Goal: Information Seeking & Learning: Learn about a topic

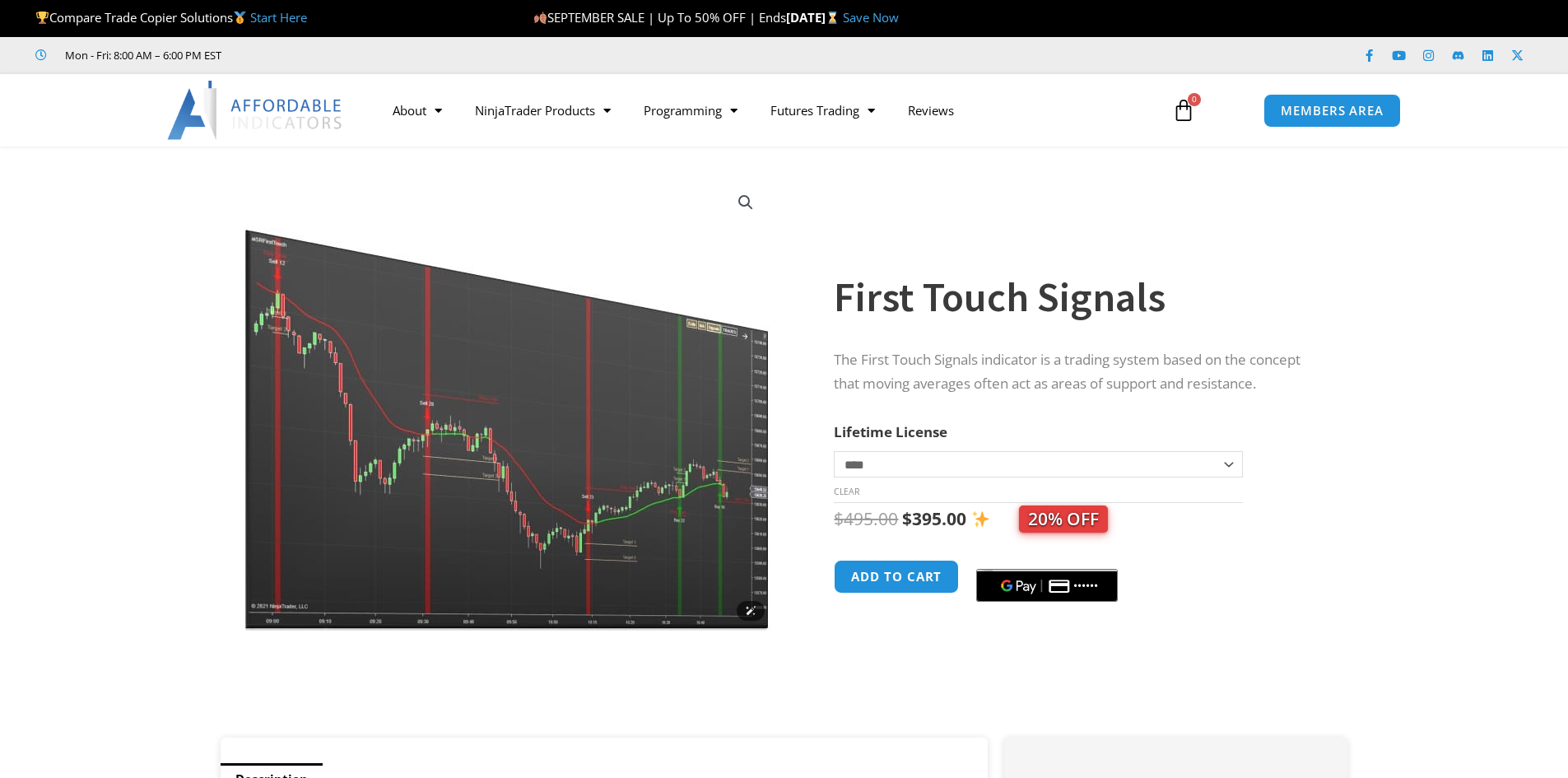
click at [561, 431] on img at bounding box center [508, 402] width 529 height 455
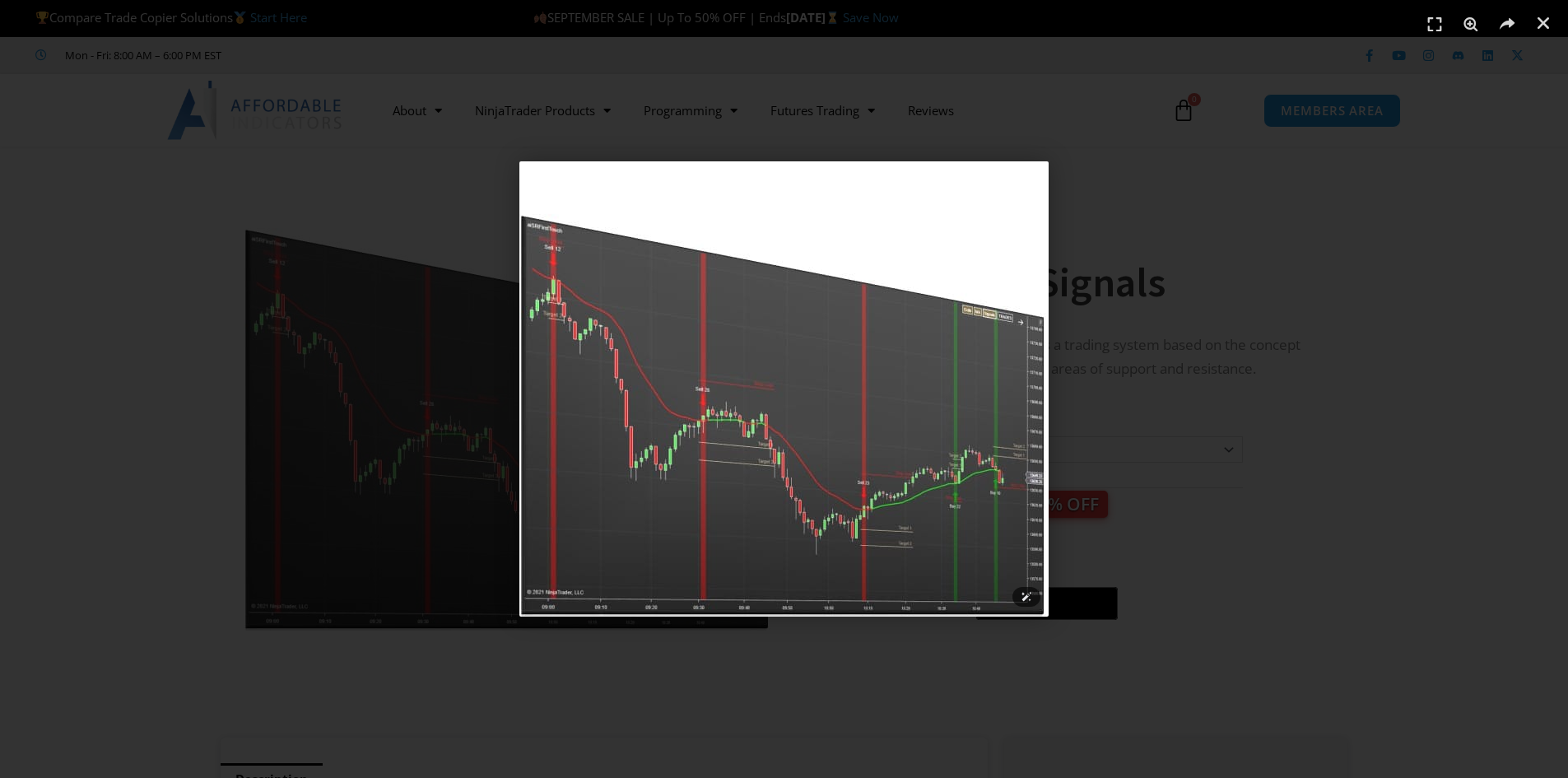
click at [740, 424] on img "1 / 1" at bounding box center [784, 389] width 529 height 455
click at [1182, 347] on div "1 / 1" at bounding box center [784, 389] width 1453 height 662
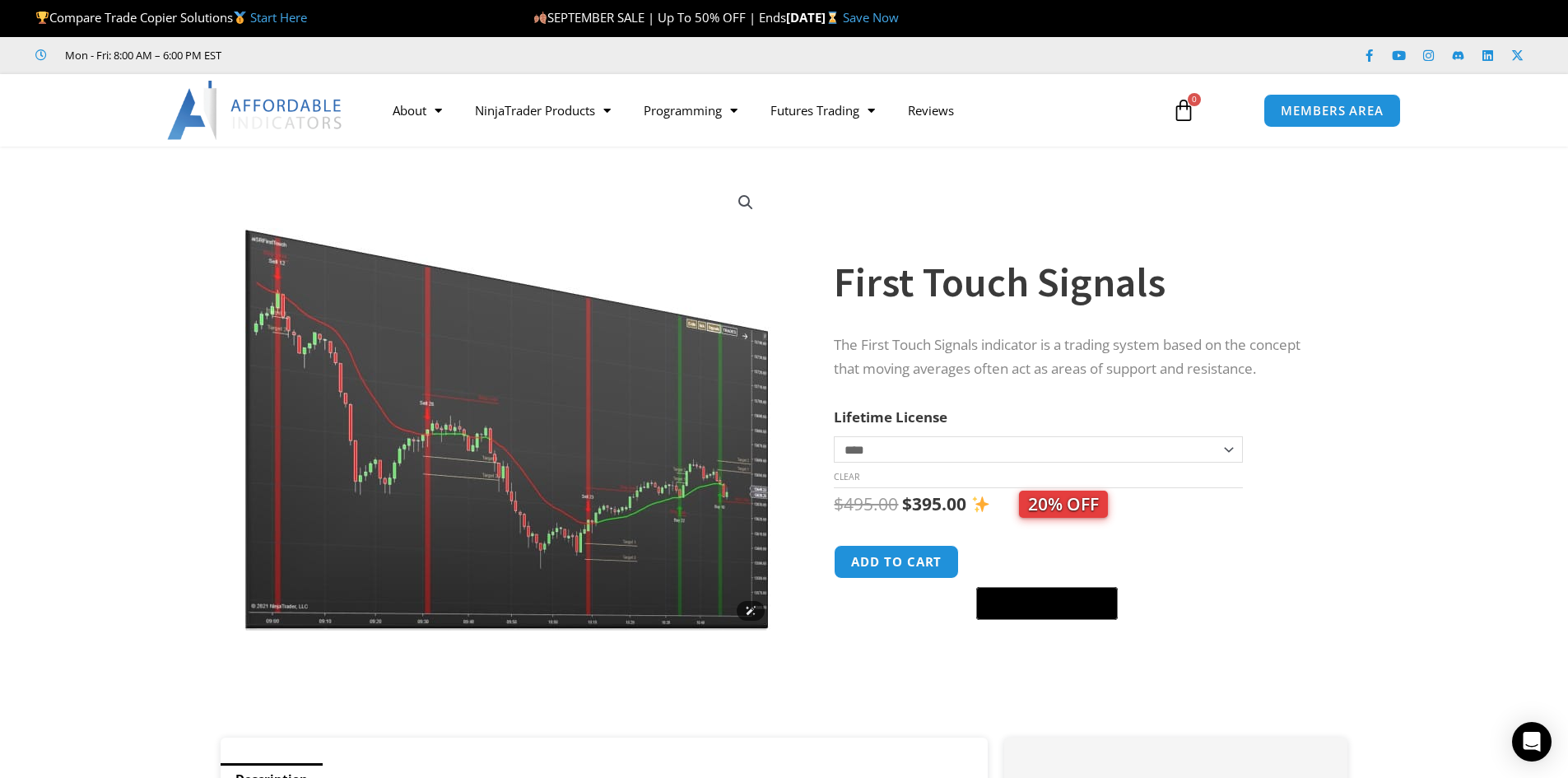
click at [430, 430] on img at bounding box center [508, 402] width 529 height 455
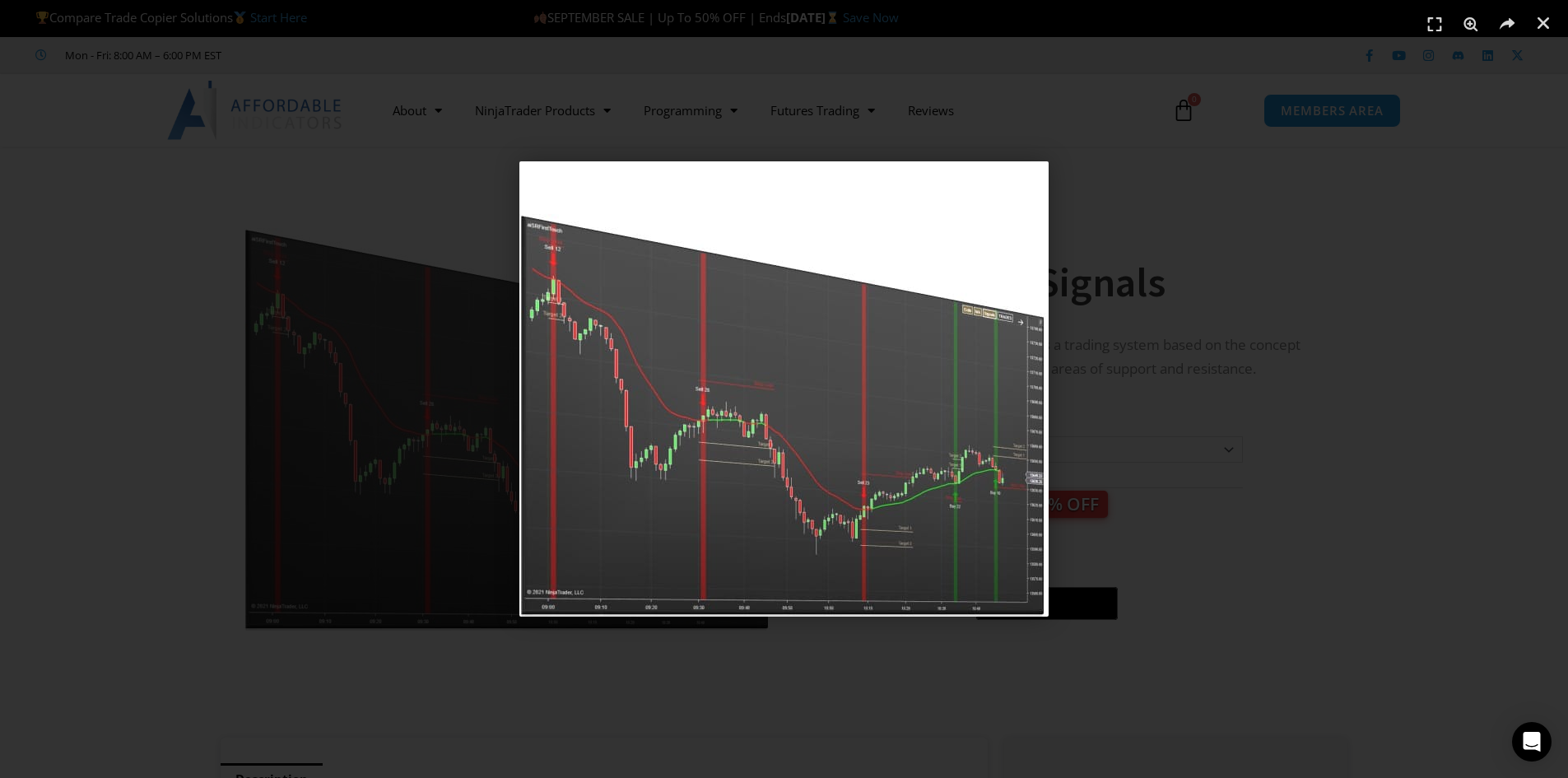
click at [1244, 309] on div "1 / 1" at bounding box center [784, 389] width 1453 height 662
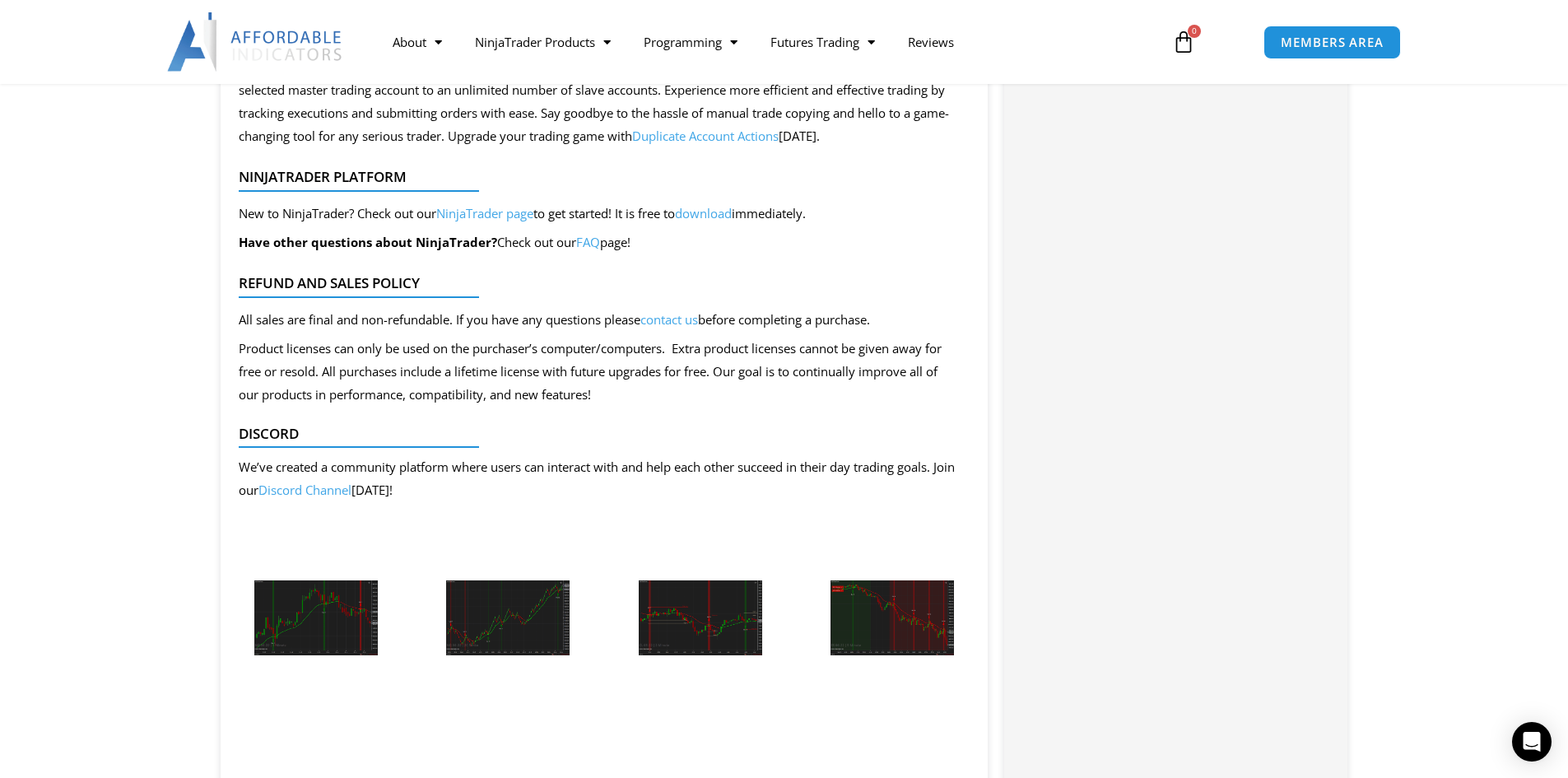
scroll to position [1646, 0]
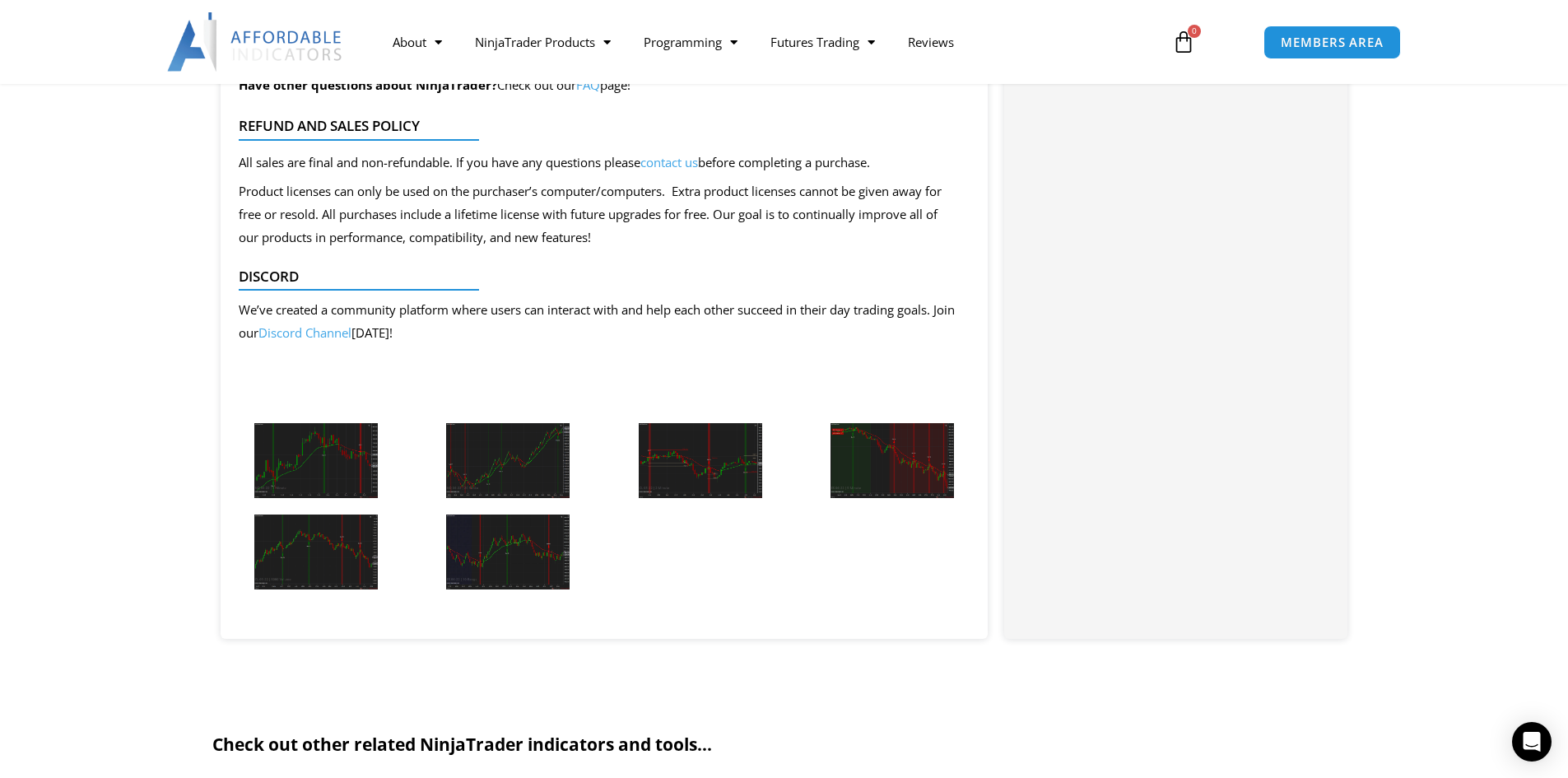
click at [355, 453] on img at bounding box center [316, 460] width 123 height 75
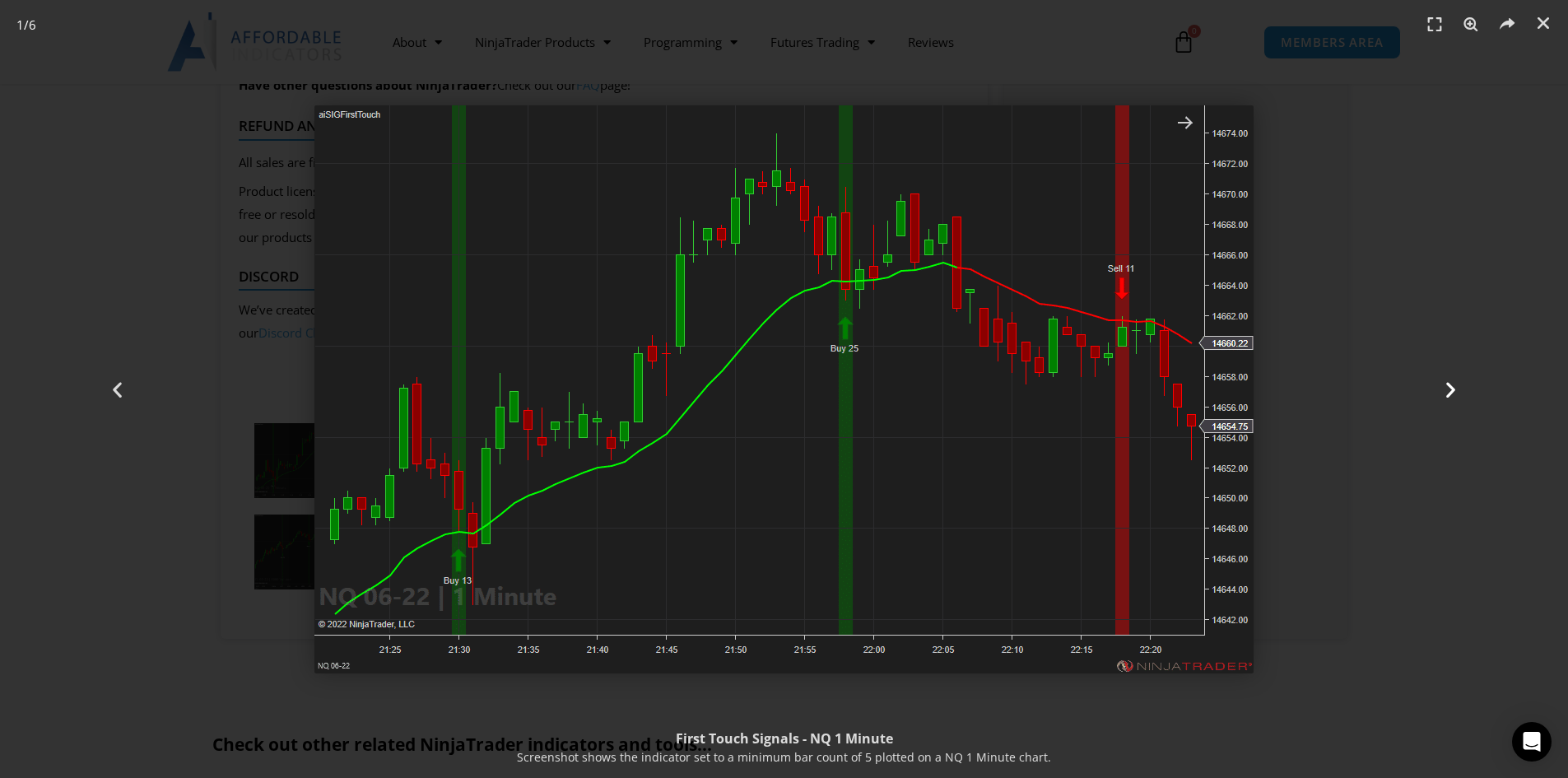
click at [1442, 393] on icon "Next slide" at bounding box center [1451, 389] width 21 height 21
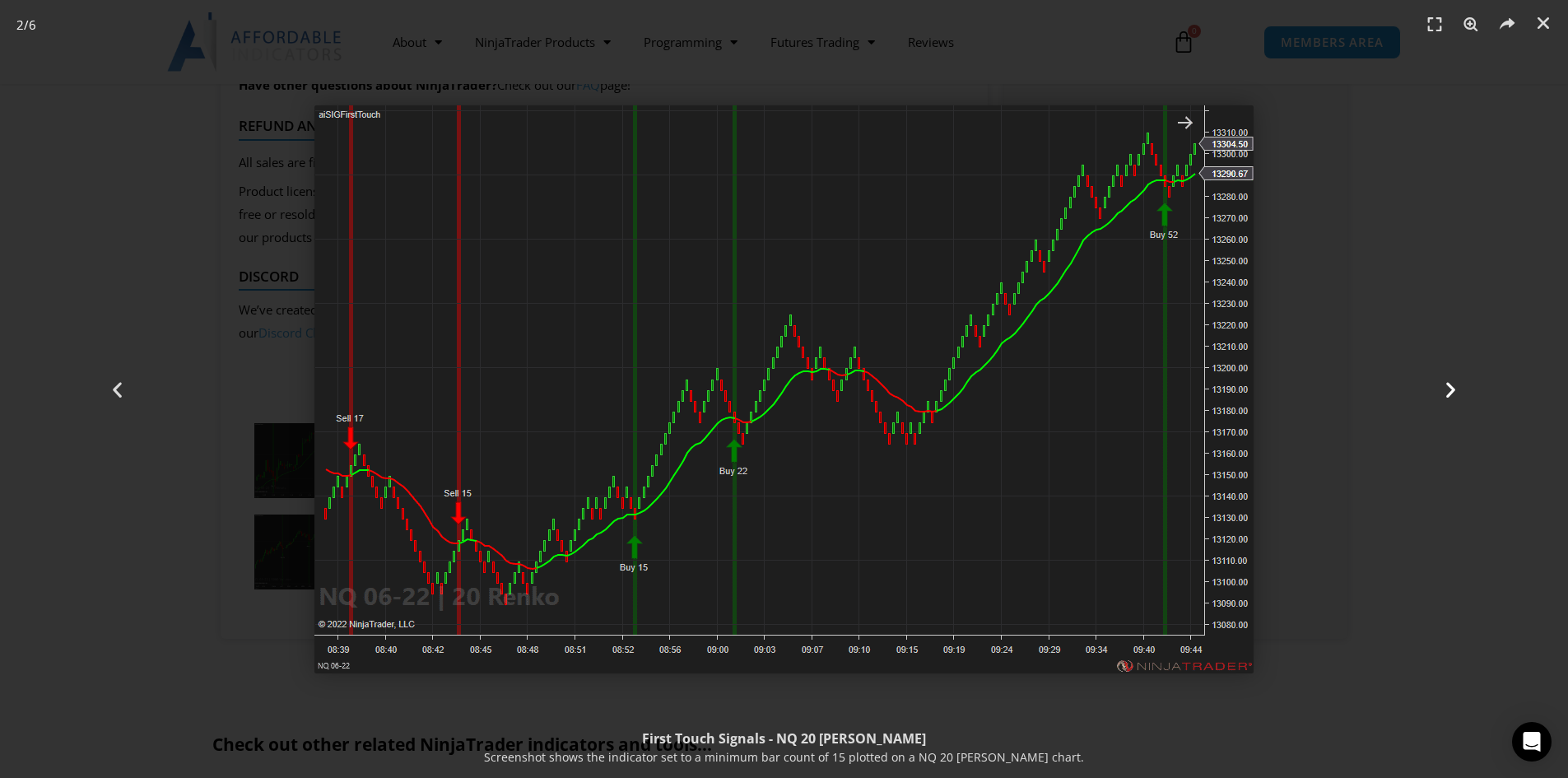
click at [1442, 393] on icon "Next slide" at bounding box center [1451, 389] width 21 height 21
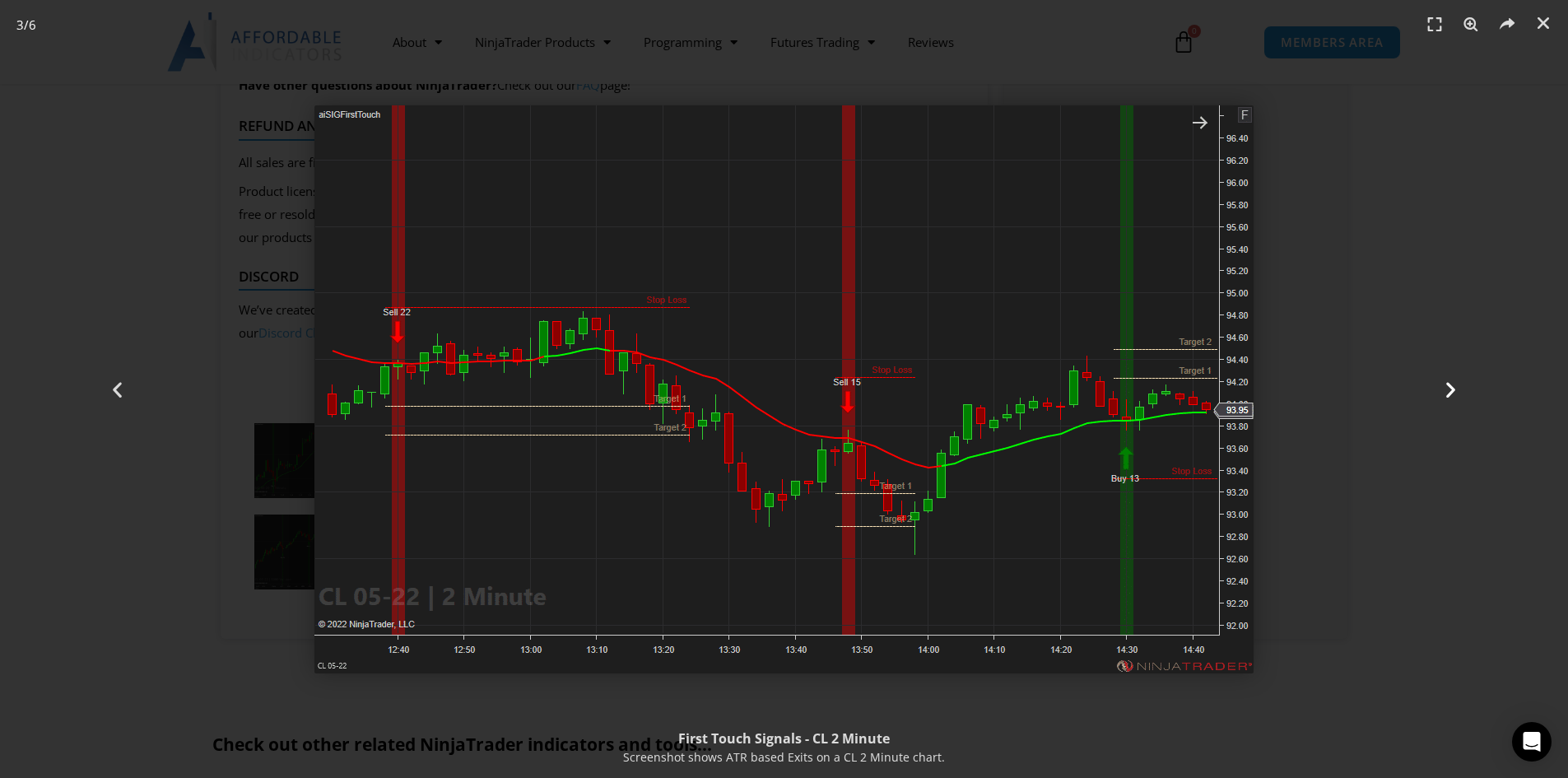
click at [1442, 393] on icon "Next slide" at bounding box center [1451, 389] width 21 height 21
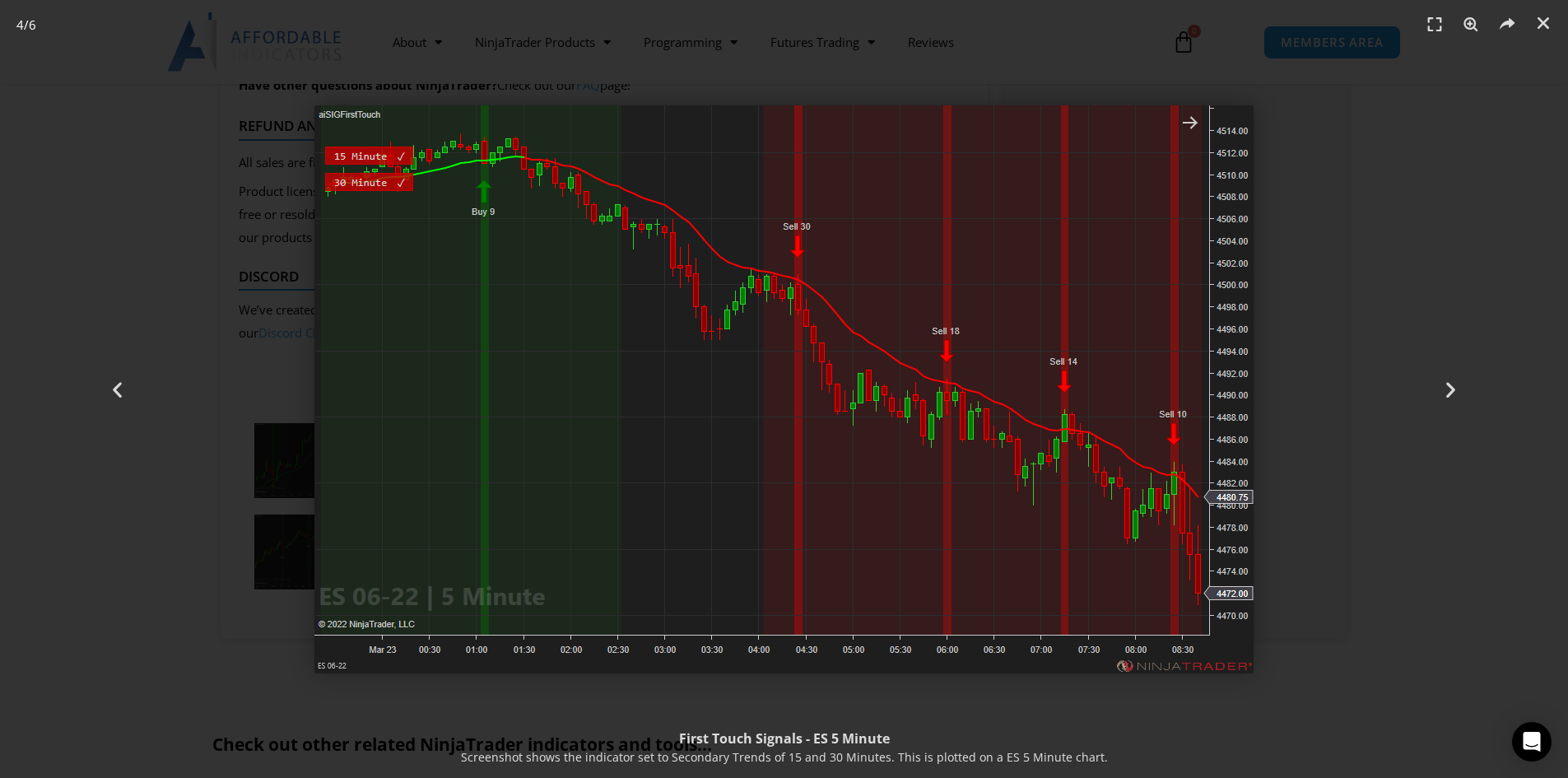
click at [1330, 319] on div "4 / 6" at bounding box center [784, 389] width 1453 height 662
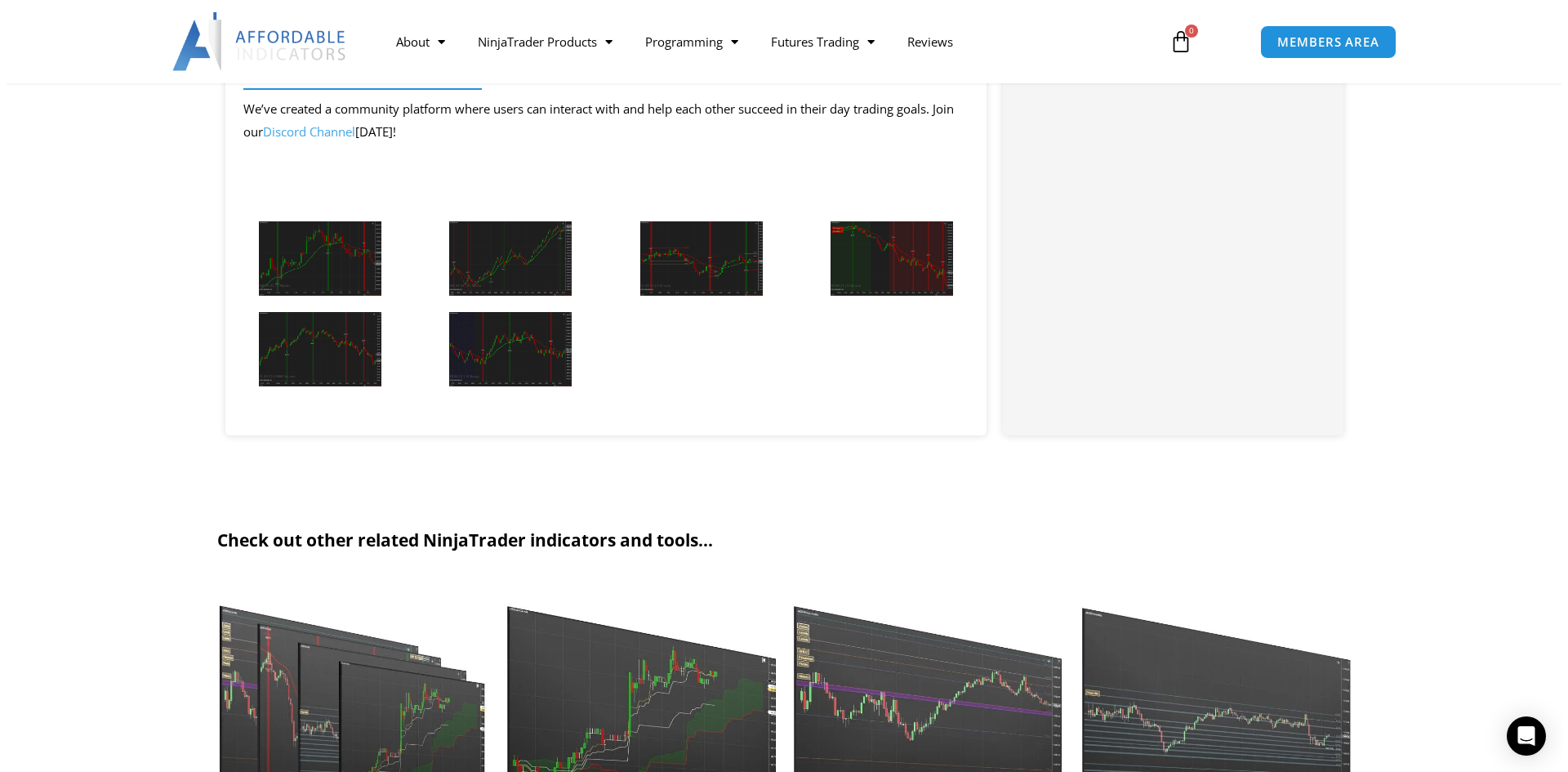
scroll to position [2287, 0]
